Goal: Task Accomplishment & Management: Use online tool/utility

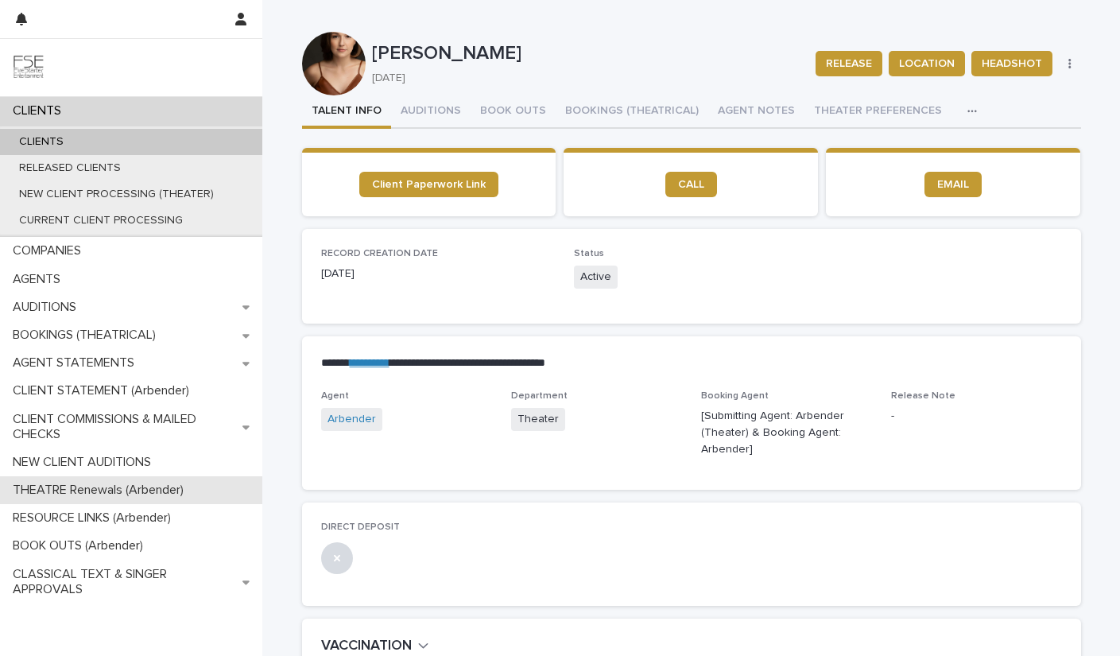
click at [65, 489] on p "THEATRE Renewals (Arbender)" at bounding box center [101, 489] width 190 height 15
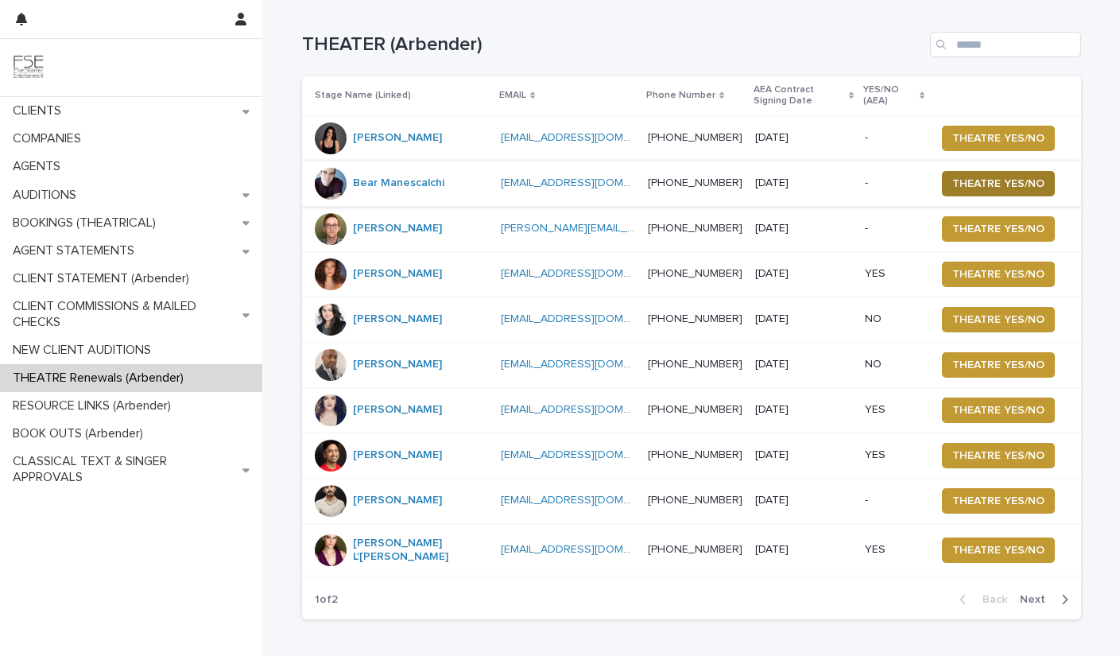
click at [988, 180] on span "THEATRE YES/NO" at bounding box center [998, 184] width 92 height 16
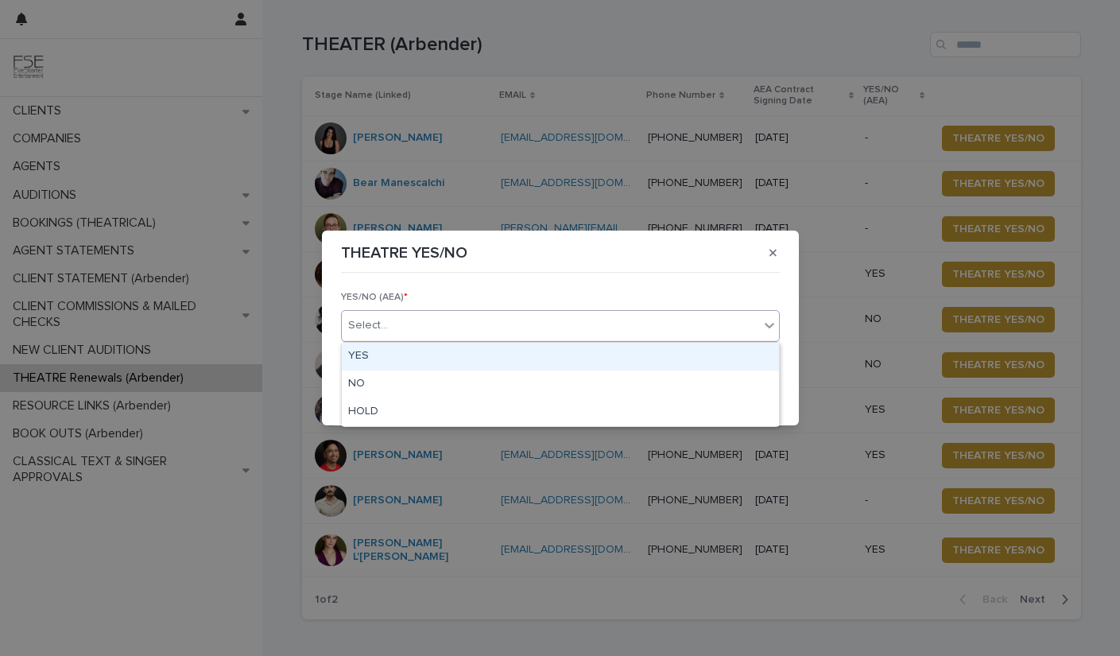
click at [484, 331] on div "Select..." at bounding box center [550, 325] width 417 height 26
click at [426, 358] on div "YES" at bounding box center [560, 357] width 437 height 28
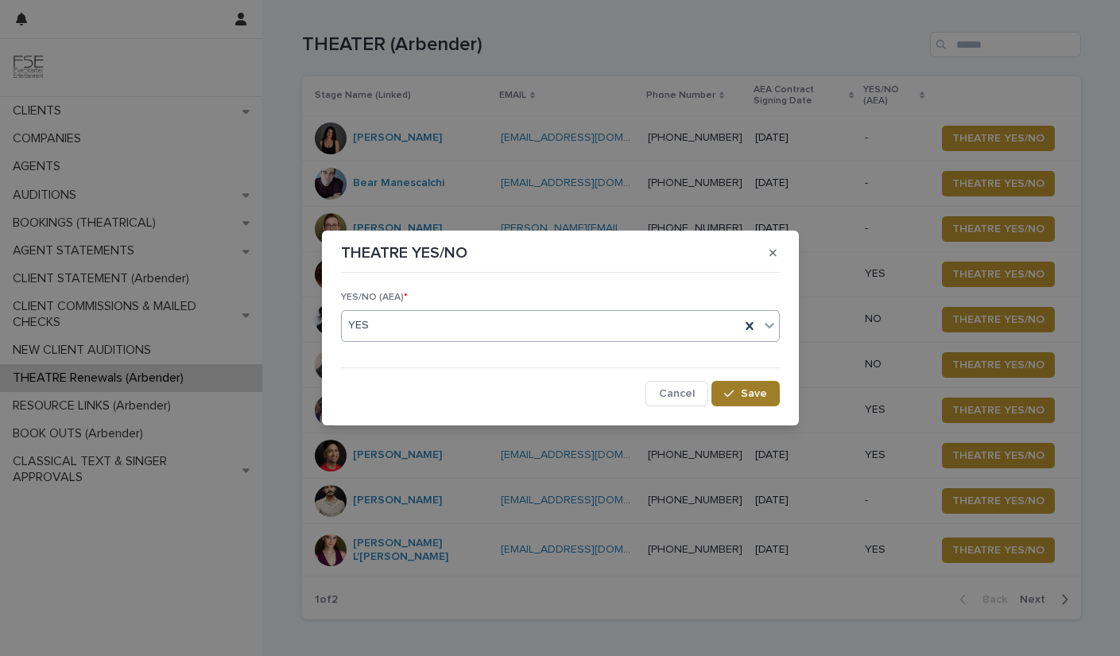
click at [740, 393] on div "button" at bounding box center [732, 393] width 16 height 11
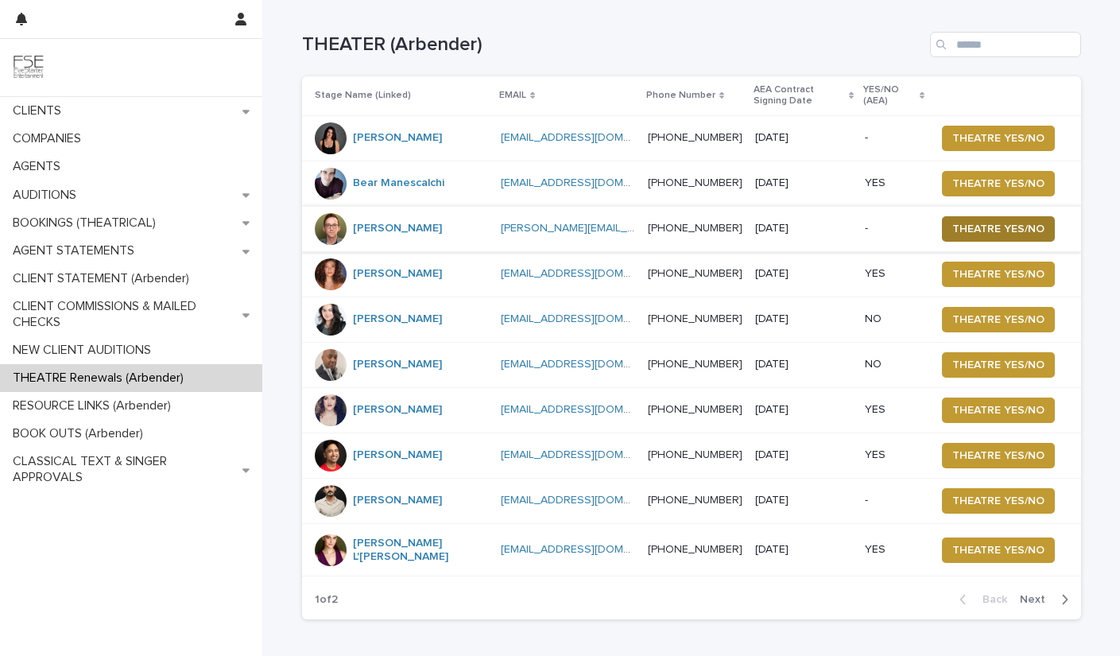
click at [1005, 230] on span "THEATRE YES/NO" at bounding box center [998, 229] width 92 height 16
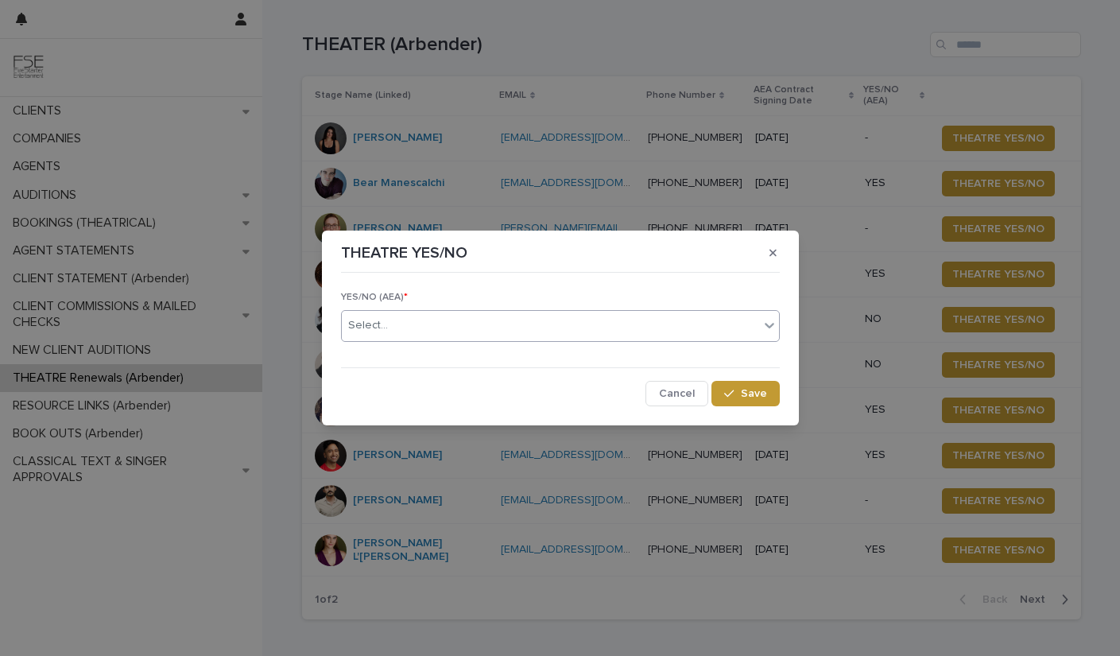
click at [539, 327] on div "Select..." at bounding box center [550, 325] width 417 height 26
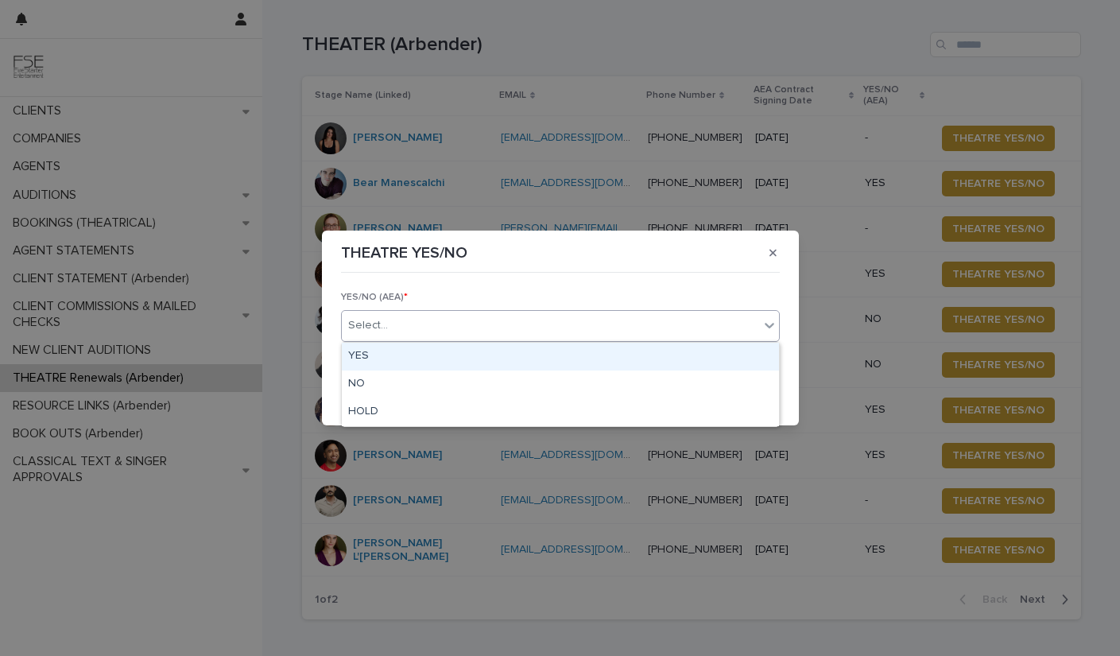
click at [499, 350] on div "YES" at bounding box center [560, 357] width 437 height 28
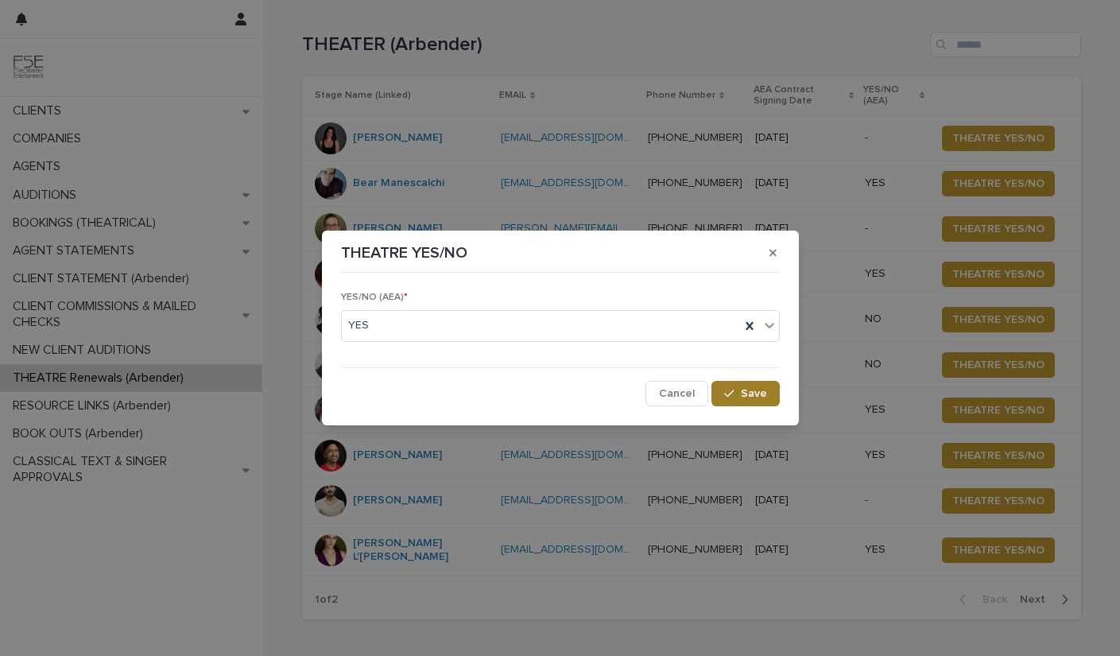
click at [750, 393] on span "Save" at bounding box center [754, 393] width 26 height 11
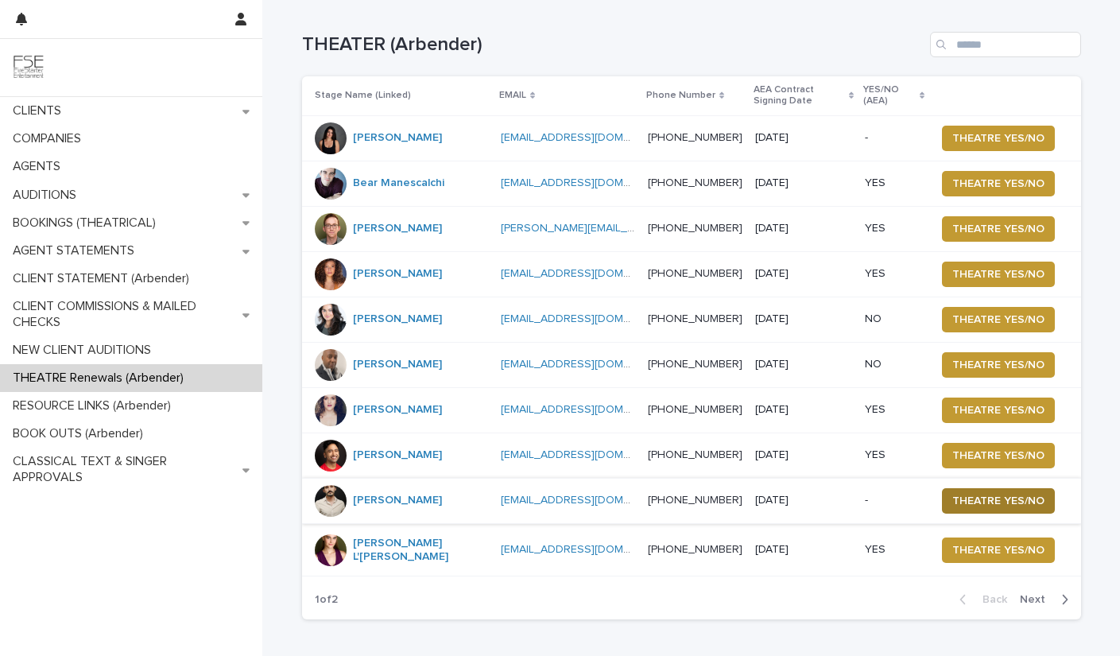
click at [983, 499] on span "THEATRE YES/NO" at bounding box center [998, 501] width 92 height 16
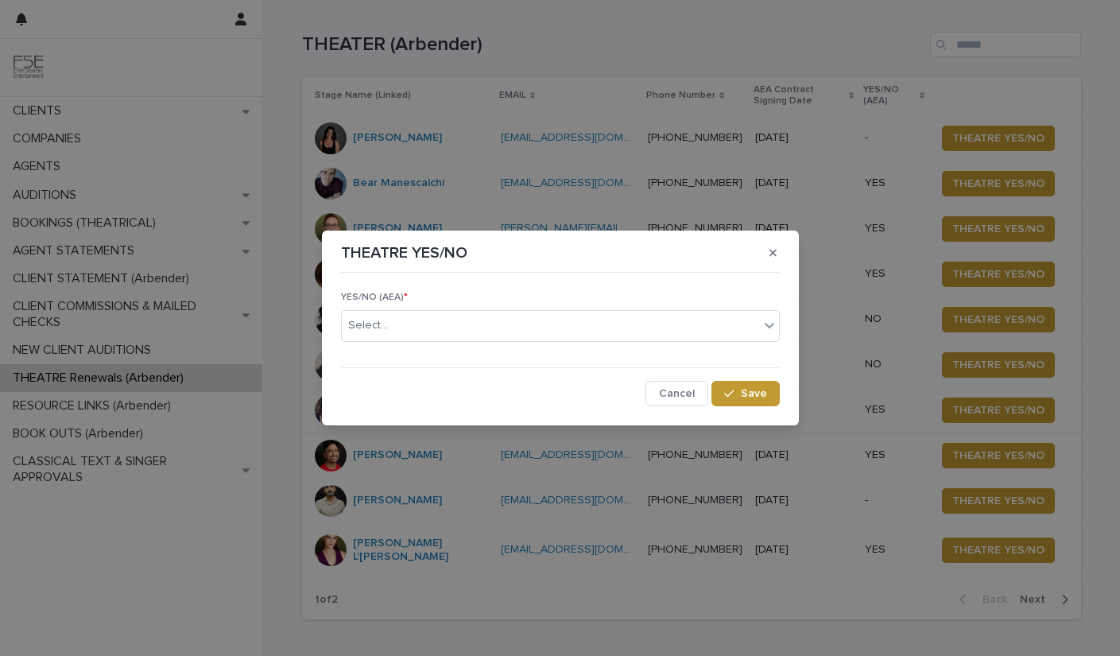
click at [573, 322] on div "Select..." at bounding box center [550, 325] width 417 height 26
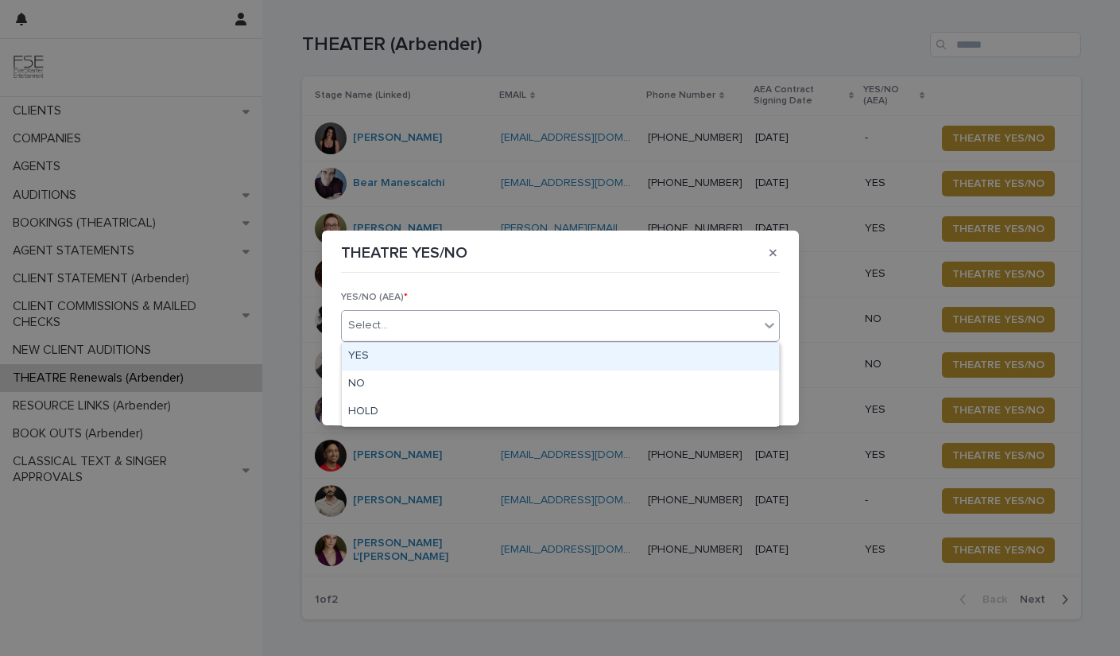
click at [527, 356] on div "YES" at bounding box center [560, 357] width 437 height 28
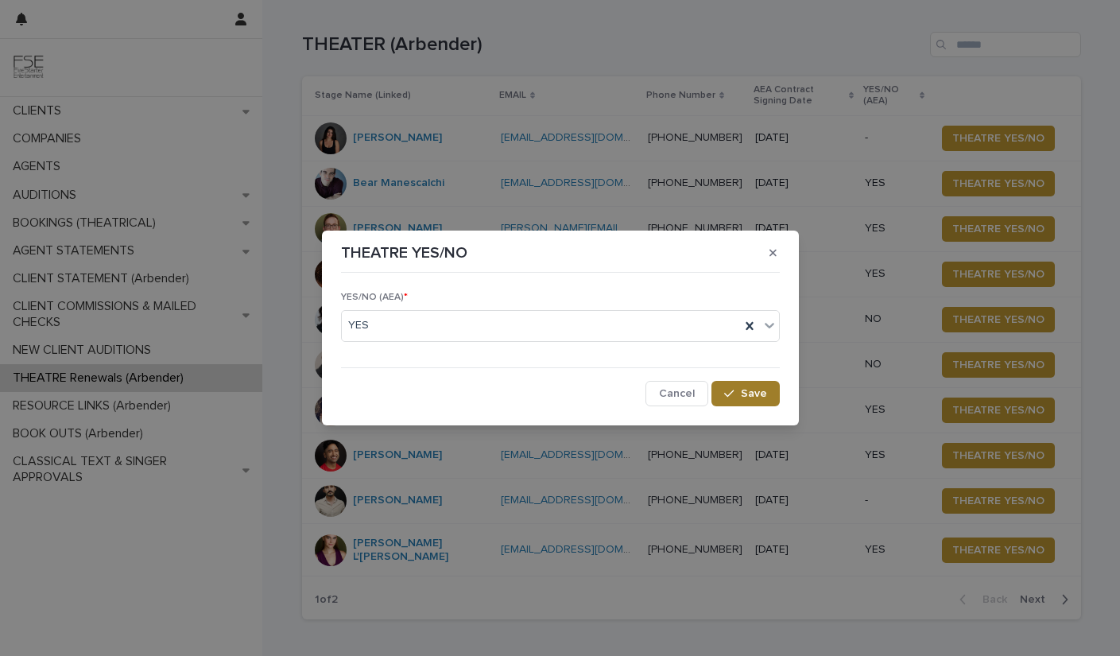
click at [757, 395] on span "Save" at bounding box center [754, 393] width 26 height 11
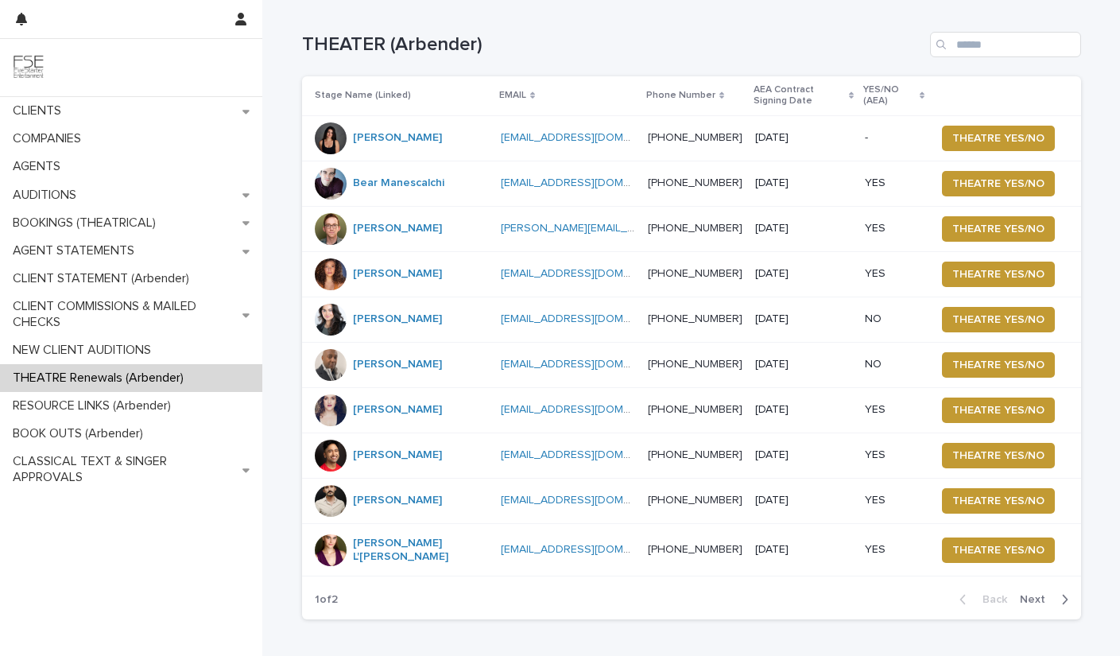
click at [1024, 597] on span "Next" at bounding box center [1037, 599] width 35 height 11
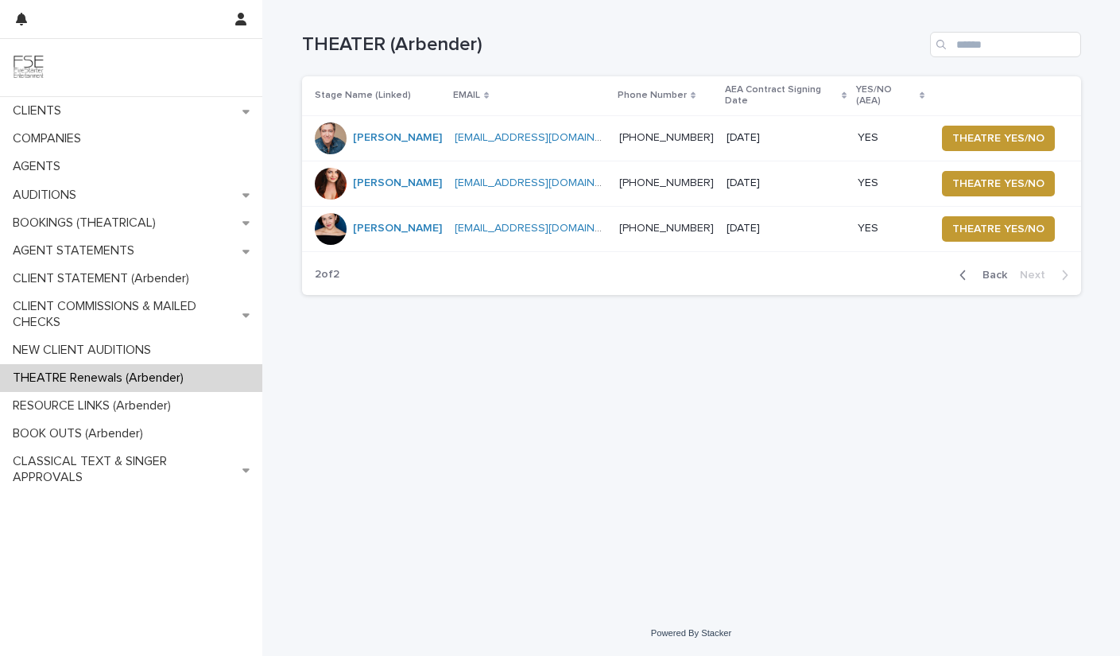
click at [991, 269] on span "Back" at bounding box center [990, 274] width 34 height 11
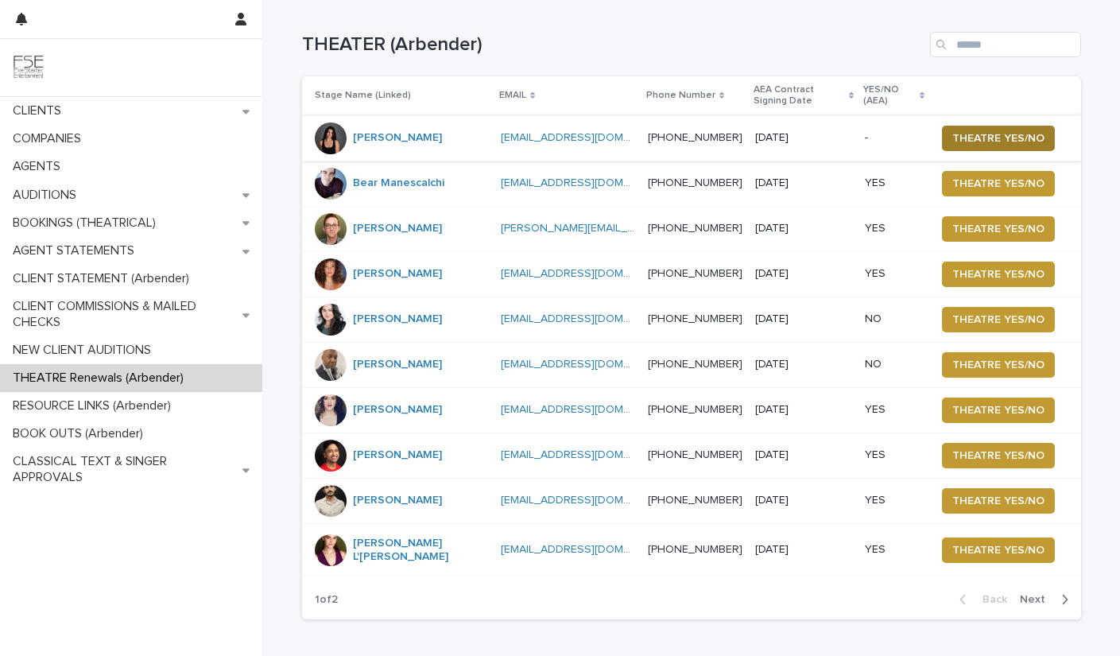
click at [989, 139] on span "THEATRE YES/NO" at bounding box center [998, 138] width 92 height 16
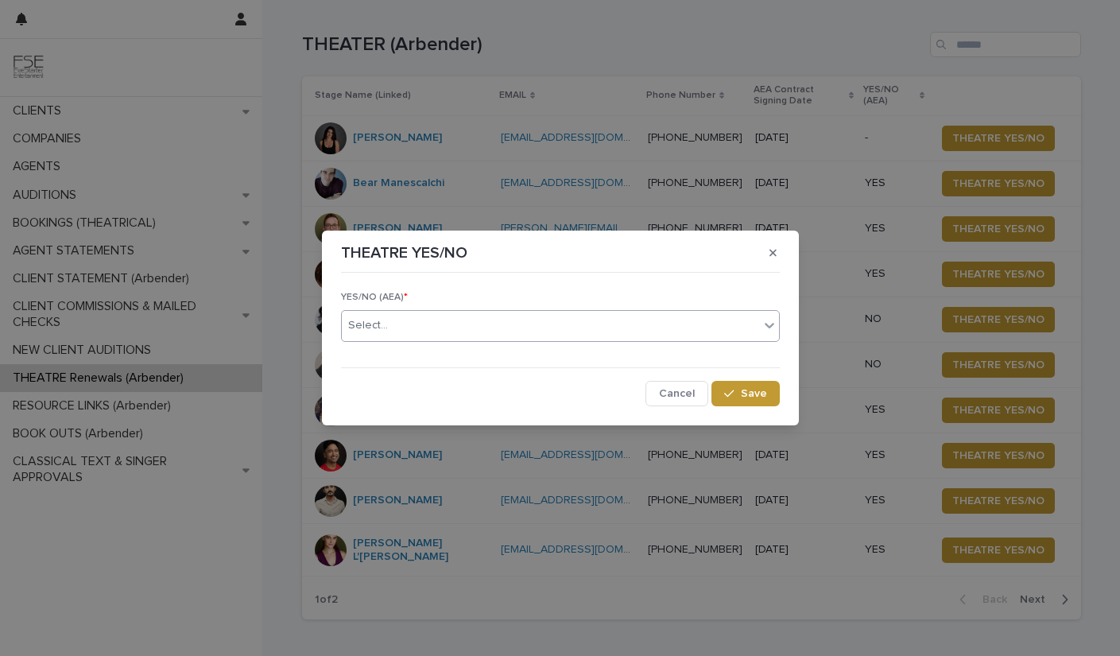
click at [474, 326] on div "Select..." at bounding box center [550, 325] width 417 height 26
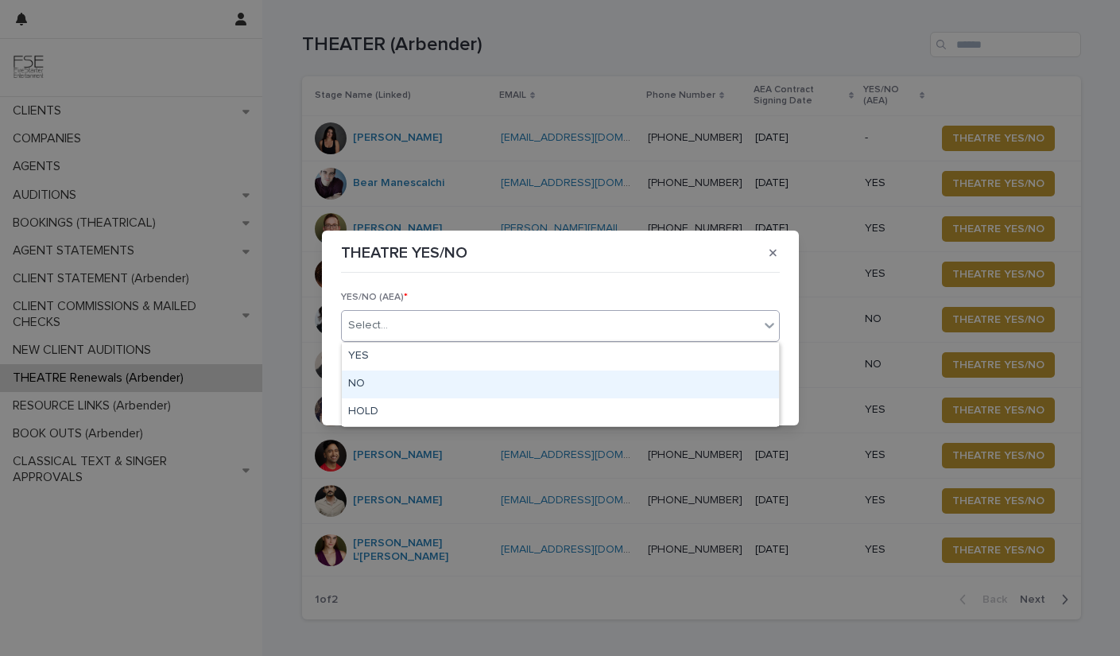
click at [413, 385] on div "NO" at bounding box center [560, 384] width 437 height 28
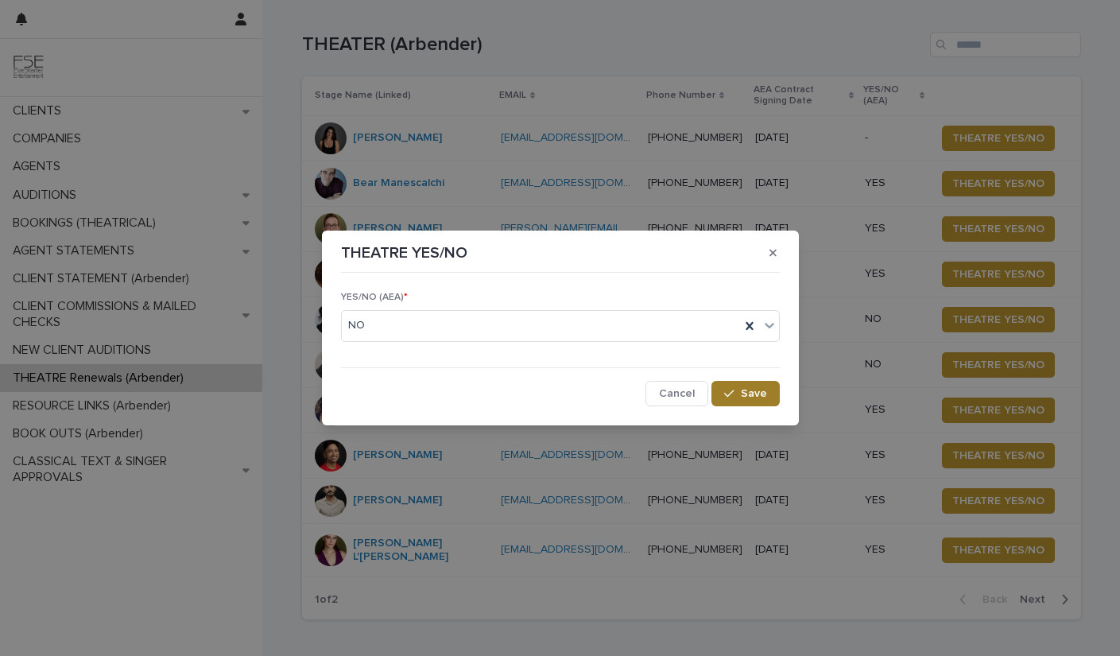
click at [749, 393] on span "Save" at bounding box center [754, 393] width 26 height 11
